Goal: Task Accomplishment & Management: Complete application form

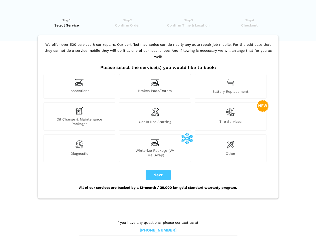
scroll to position [4, 0]
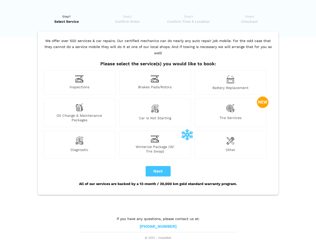
click at [79, 83] on img at bounding box center [79, 79] width 9 height 8
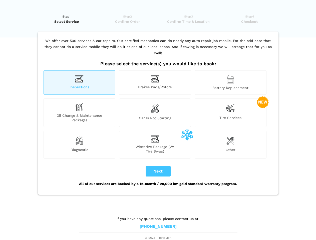
click at [155, 83] on img at bounding box center [155, 79] width 9 height 8
click at [230, 83] on img at bounding box center [230, 79] width 8 height 9
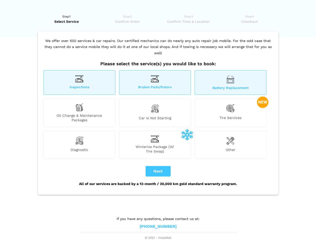
click at [79, 113] on div "Oil Change & Maintenance Packages" at bounding box center [80, 113] width 72 height 29
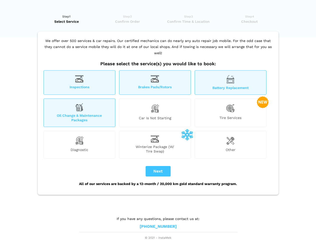
click at [155, 113] on img at bounding box center [155, 108] width 9 height 11
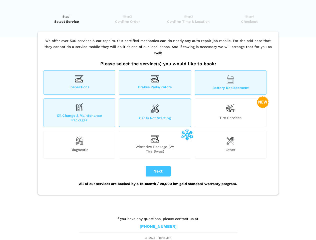
click at [230, 113] on img at bounding box center [230, 108] width 9 height 10
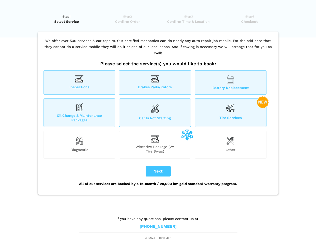
click at [79, 145] on img at bounding box center [79, 141] width 9 height 10
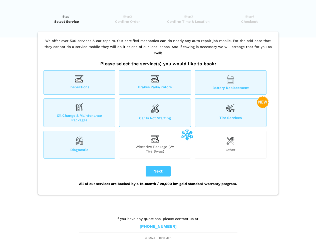
click at [155, 145] on span "Winterize Package (W/ Tire Swap)" at bounding box center [154, 149] width 71 height 9
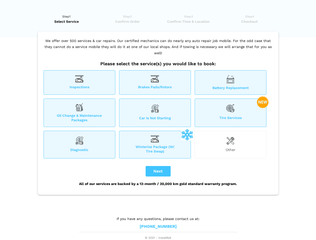
click at [230, 145] on img at bounding box center [230, 141] width 8 height 10
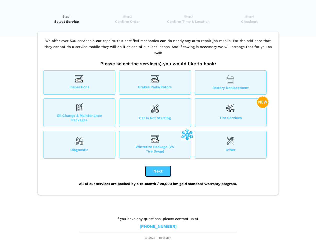
click at [158, 171] on button "Next" at bounding box center [158, 171] width 25 height 11
checkbox input "true"
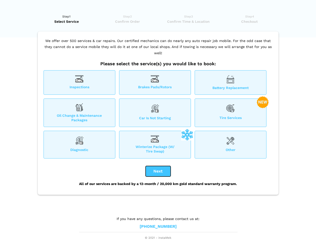
checkbox input "true"
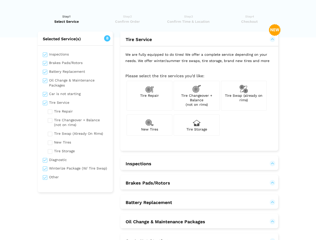
scroll to position [0, 0]
